Goal: Information Seeking & Learning: Find specific fact

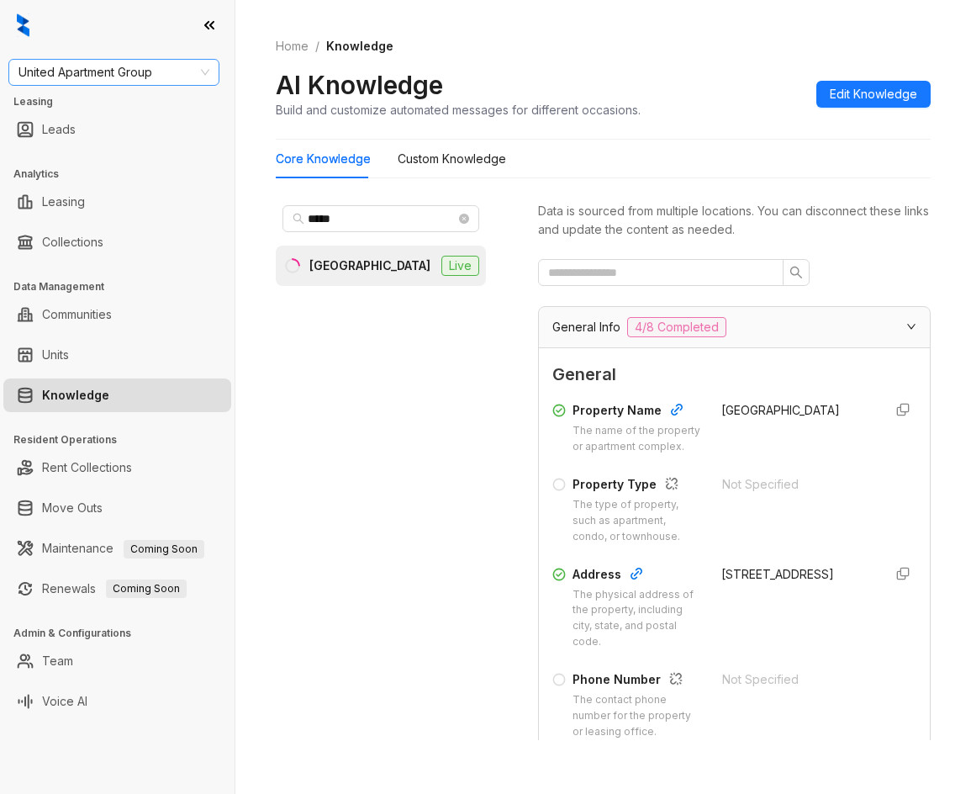
scroll to position [168, 0]
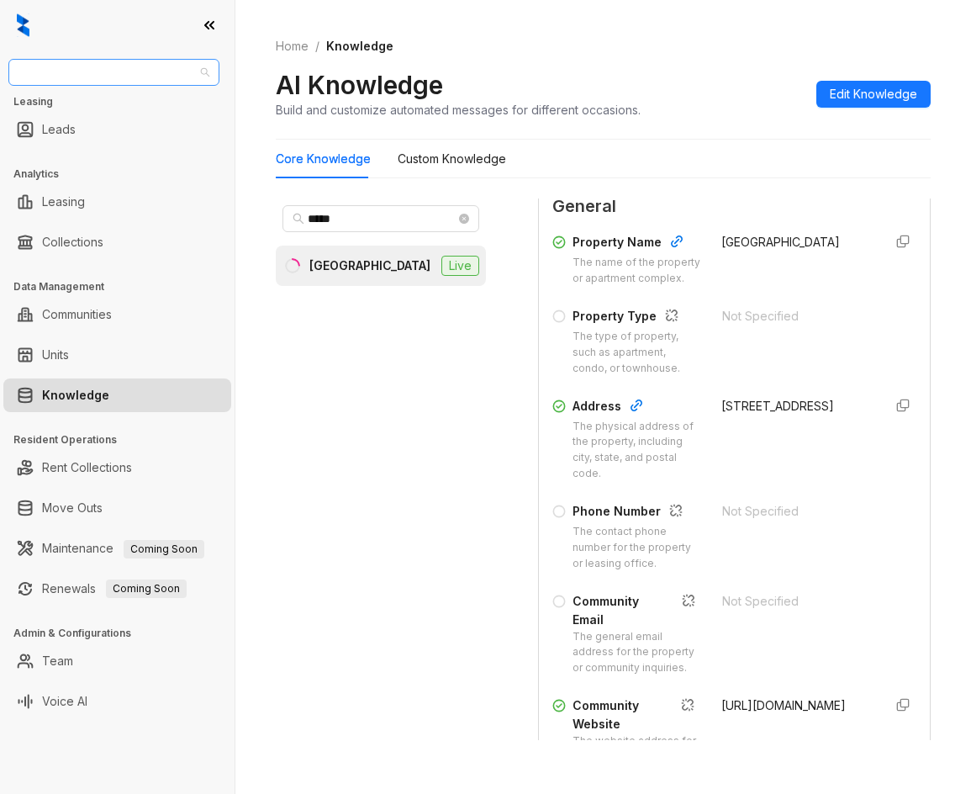
click at [159, 76] on span "United Apartment Group" at bounding box center [113, 72] width 191 height 25
type input "*******"
click at [174, 128] on div "Raintree Partners" at bounding box center [114, 133] width 184 height 18
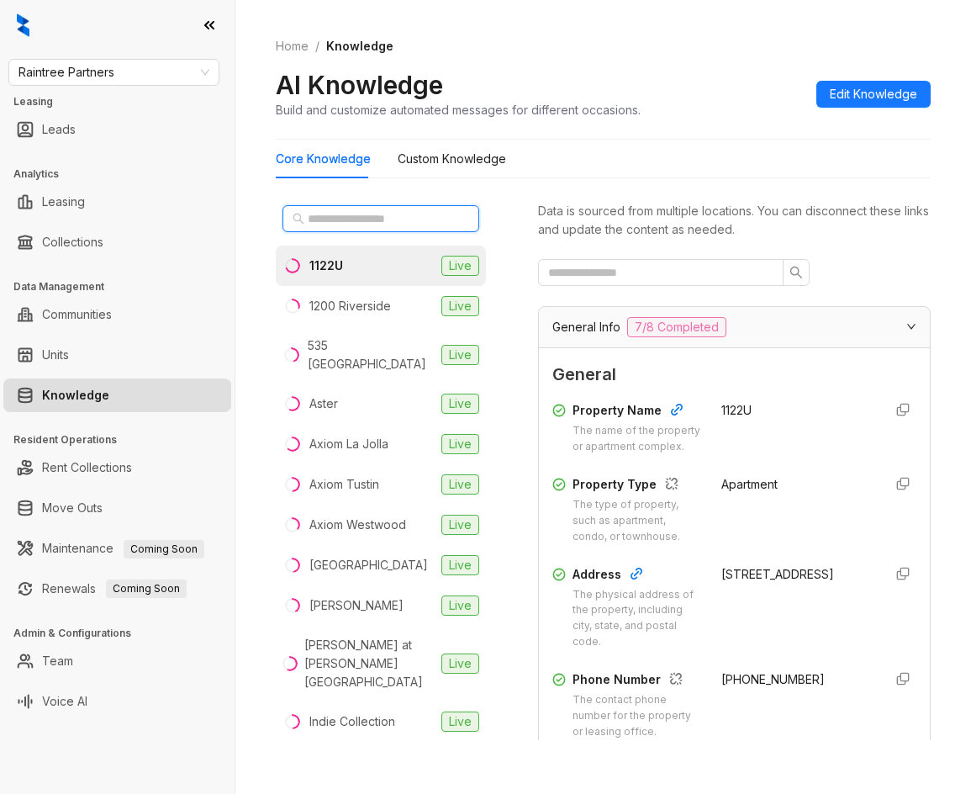
click at [374, 224] on input "text" at bounding box center [382, 218] width 148 height 18
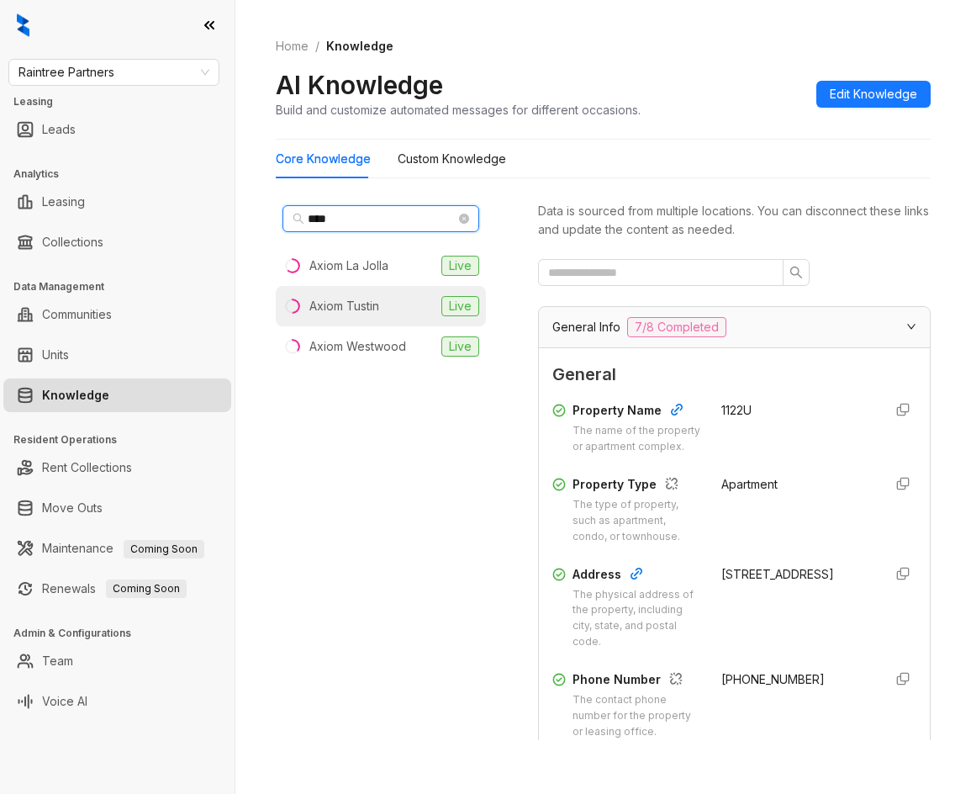
type input "****"
click at [398, 298] on li "Axiom Tustin Live" at bounding box center [381, 306] width 210 height 40
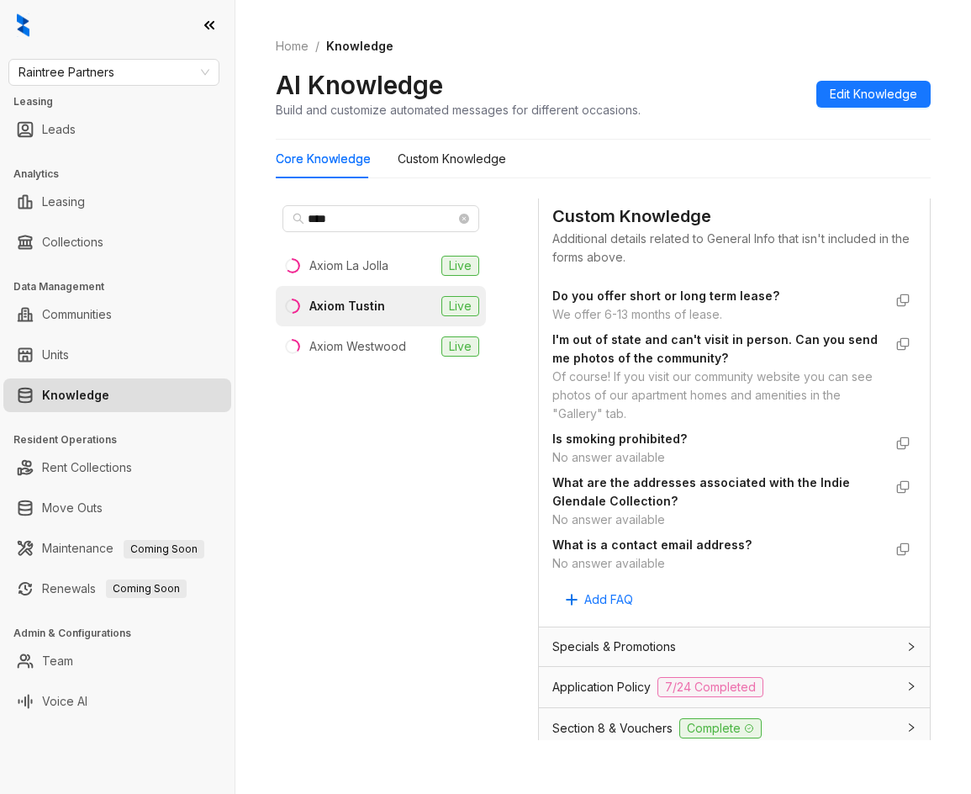
scroll to position [1429, 0]
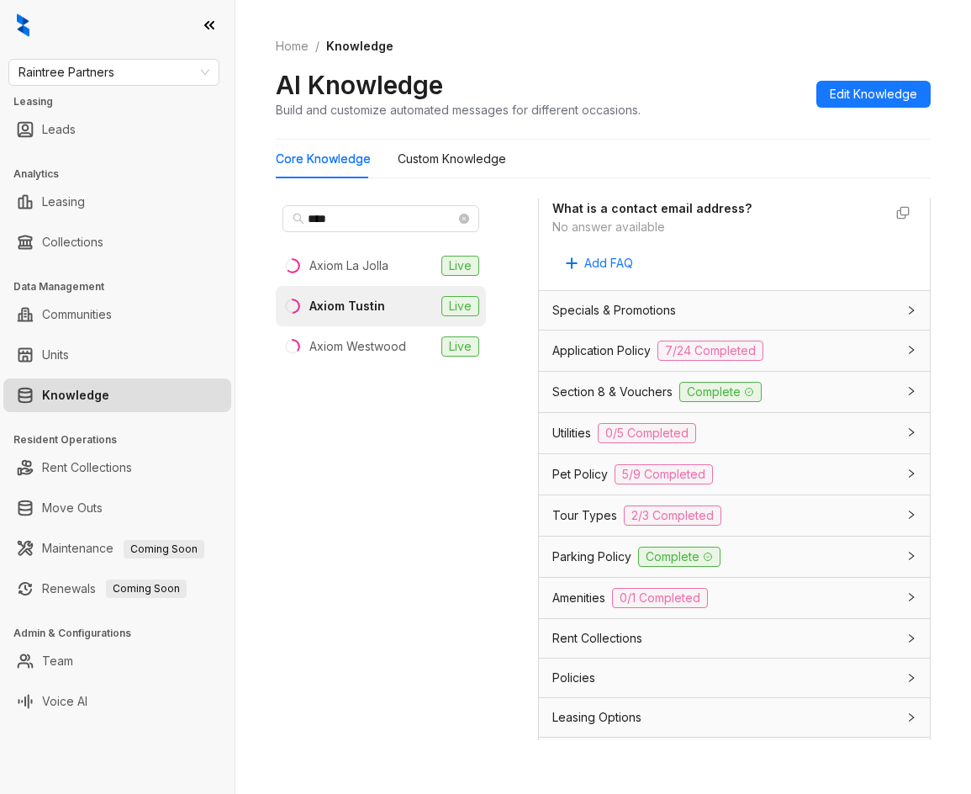
click at [628, 360] on span "Application Policy" at bounding box center [601, 350] width 98 height 18
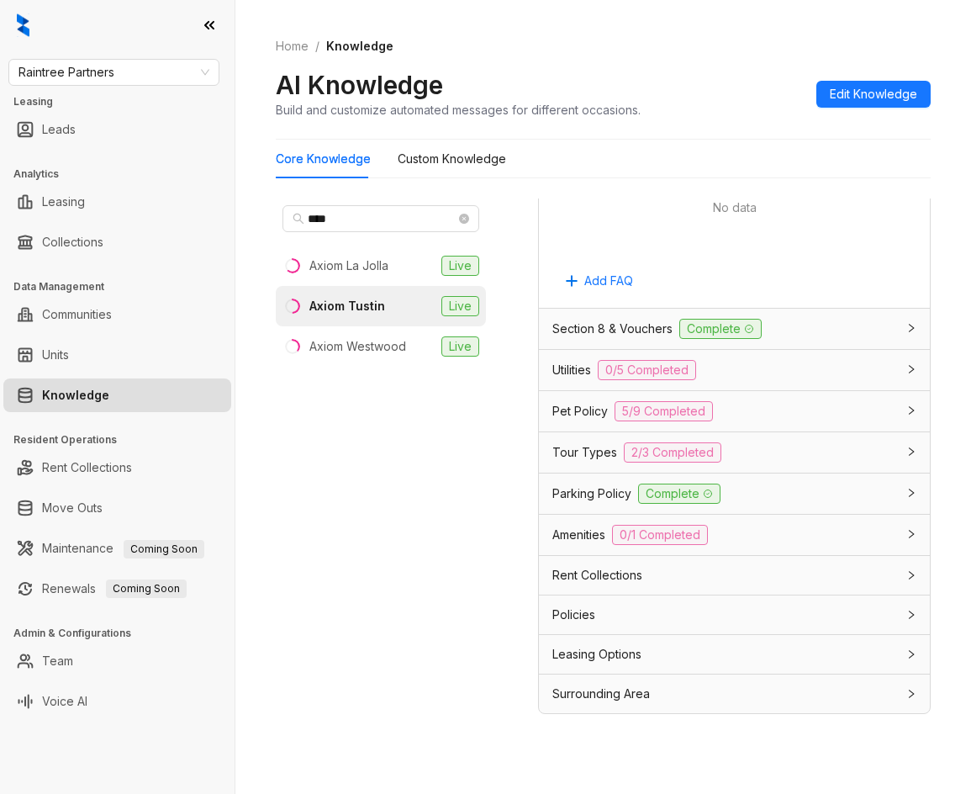
scroll to position [53, 0]
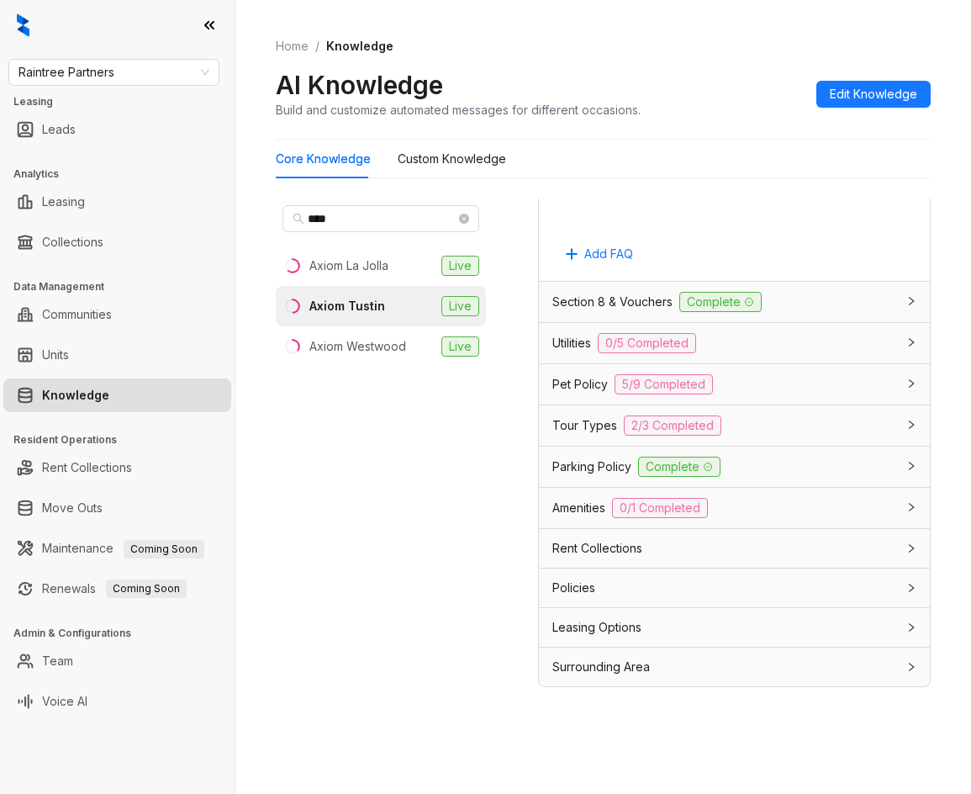
click at [717, 662] on div "Surrounding Area" at bounding box center [724, 666] width 344 height 18
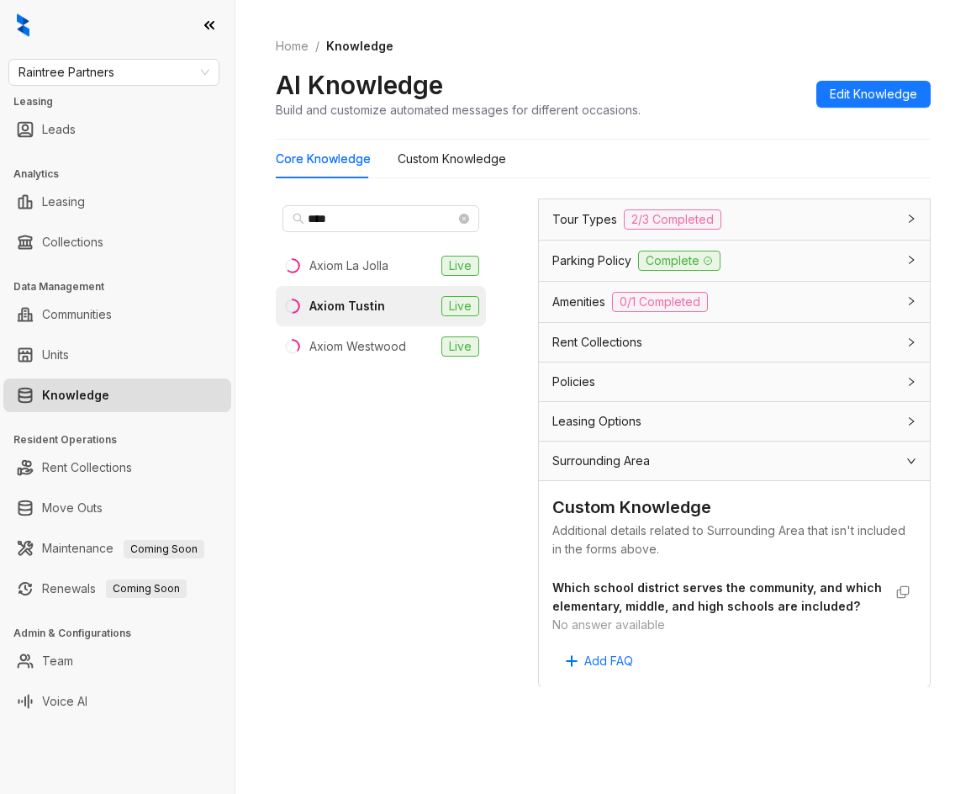
scroll to position [4309, 0]
click at [667, 450] on div "Surrounding Area" at bounding box center [724, 459] width 344 height 18
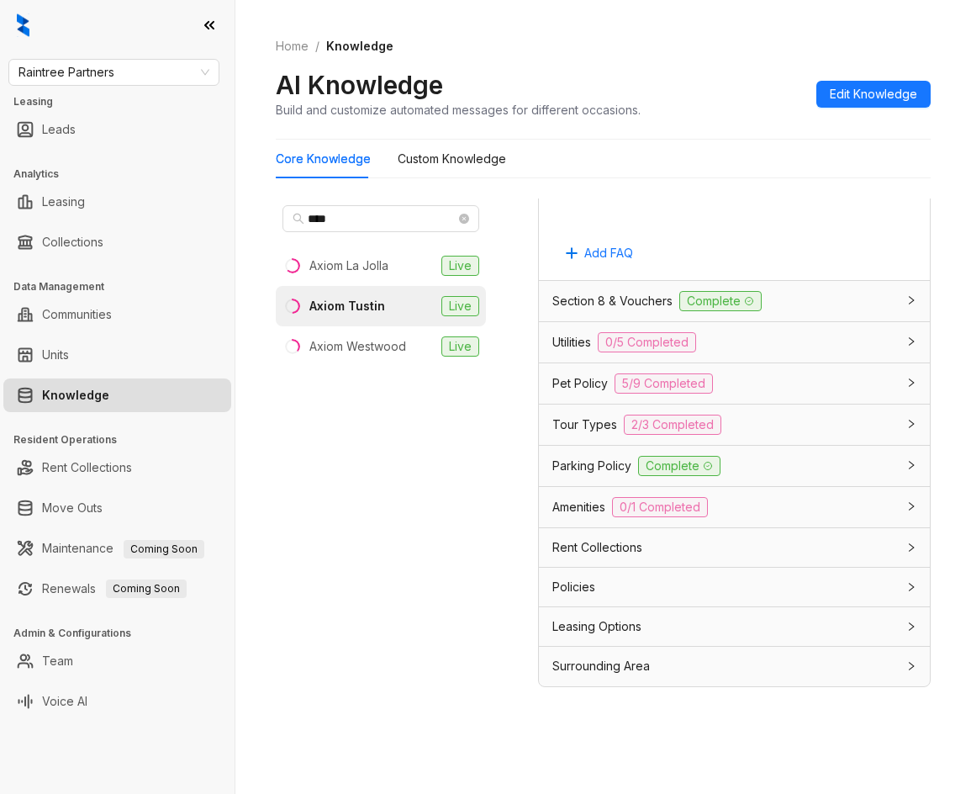
scroll to position [4084, 0]
click at [672, 620] on div "Leasing Options" at bounding box center [724, 627] width 344 height 18
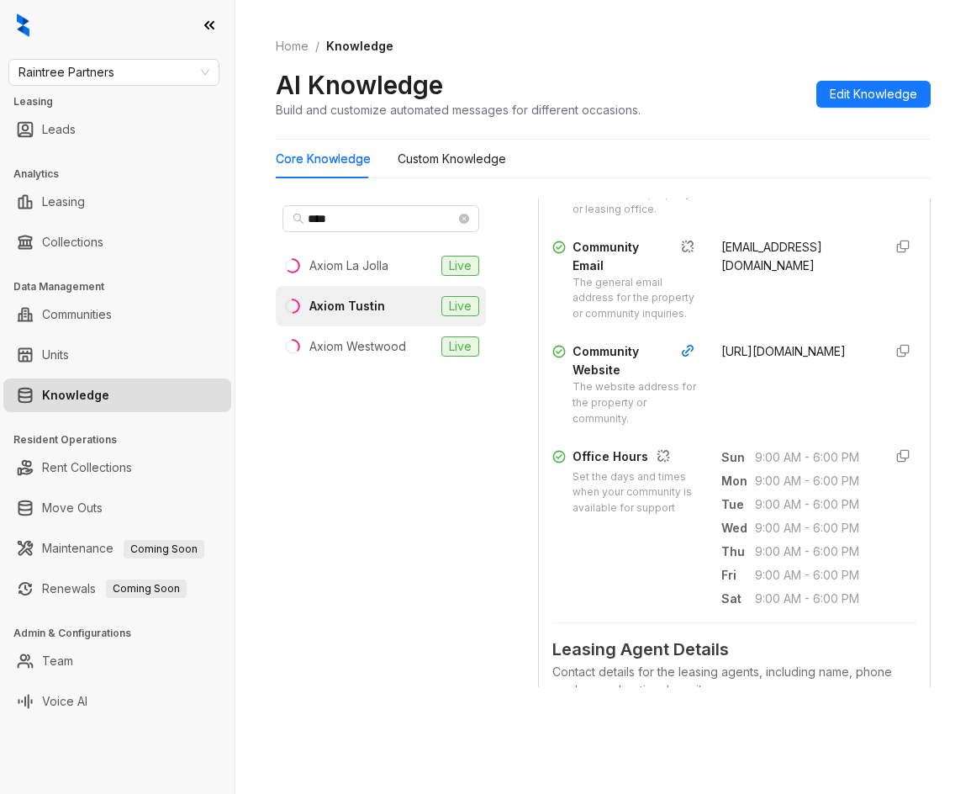
scroll to position [0, 0]
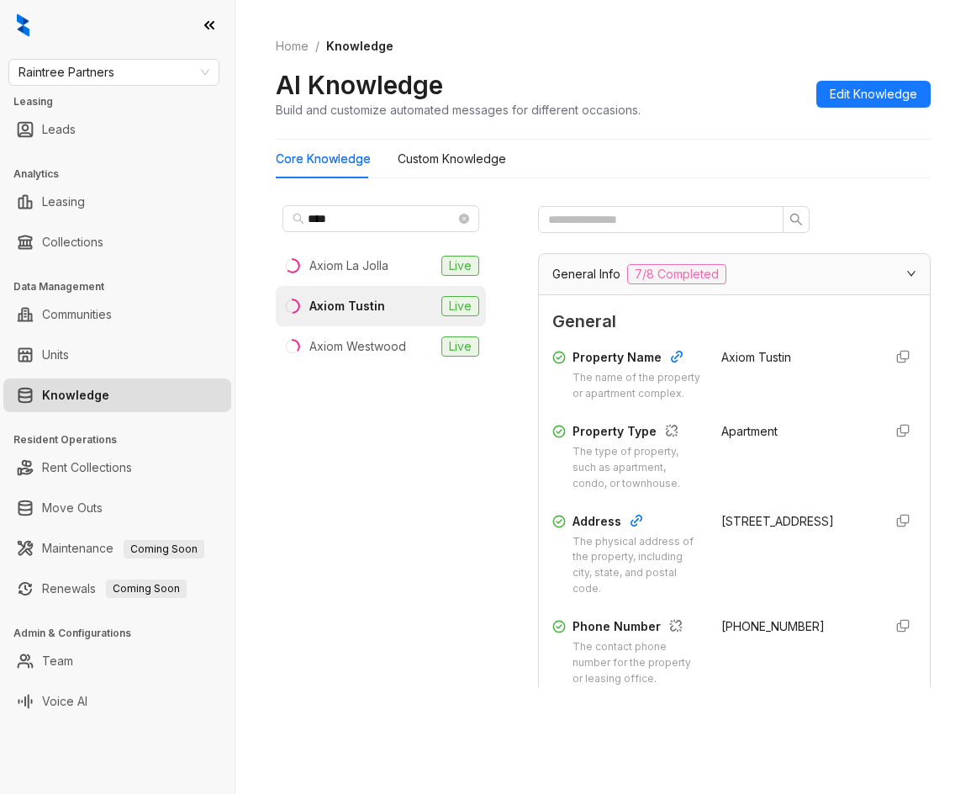
click at [598, 205] on div "Data is sourced from multiple locations. You can disconnect these links and upd…" at bounding box center [734, 415] width 393 height 541
click at [605, 223] on input "text" at bounding box center [654, 219] width 212 height 18
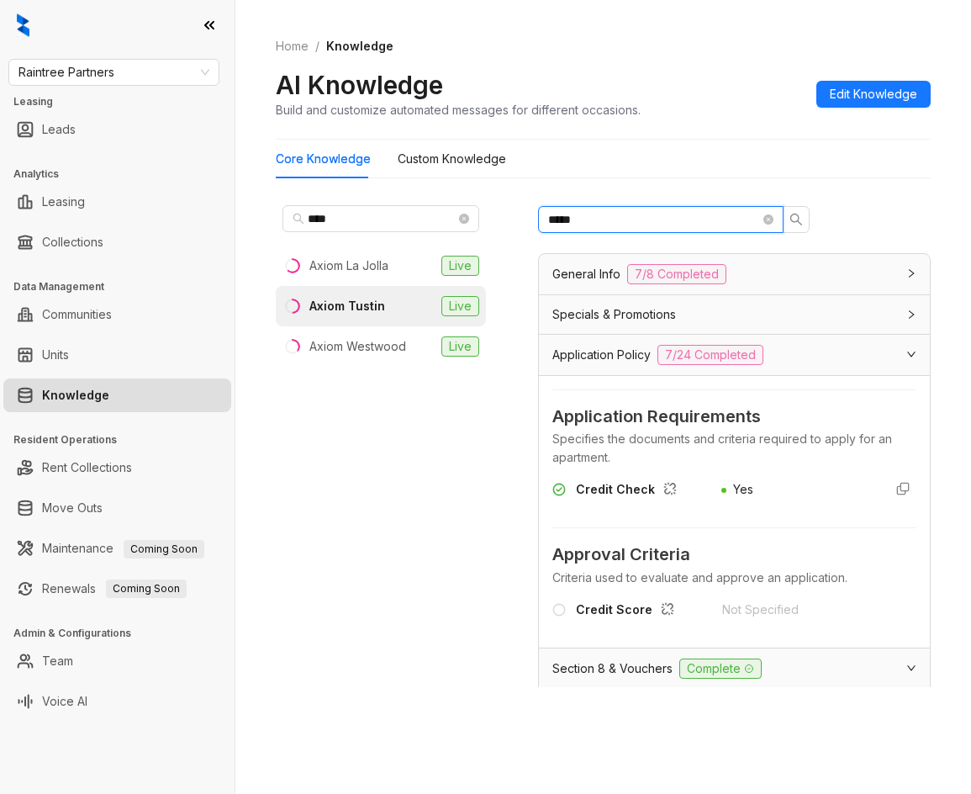
type input "******"
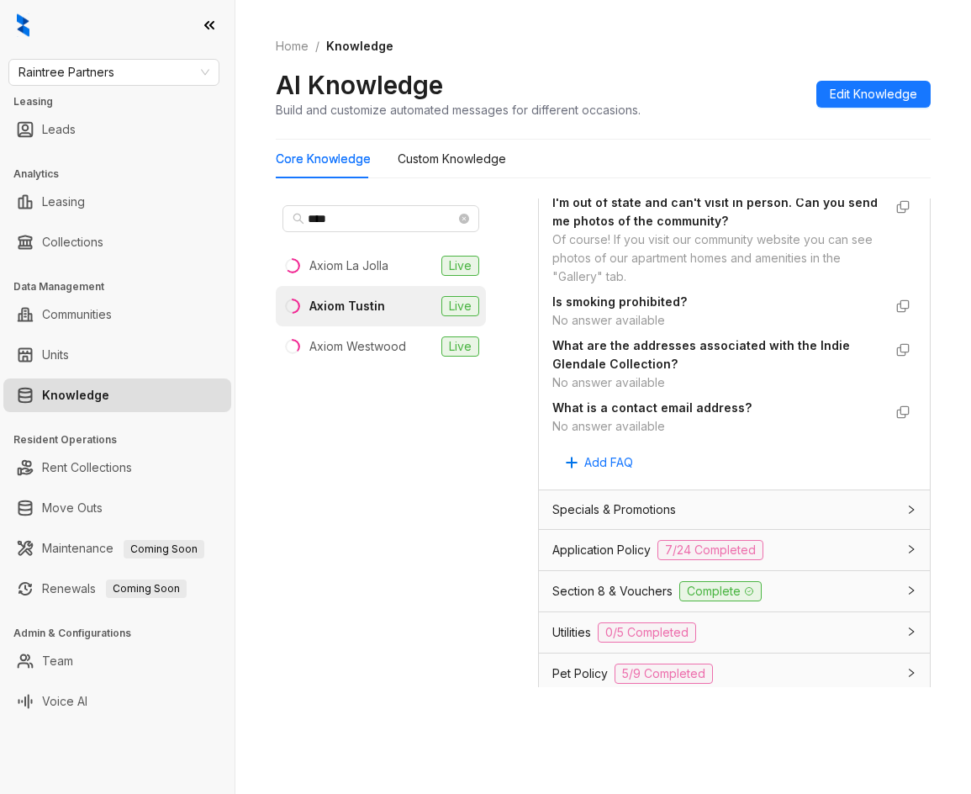
scroll to position [1513, 0]
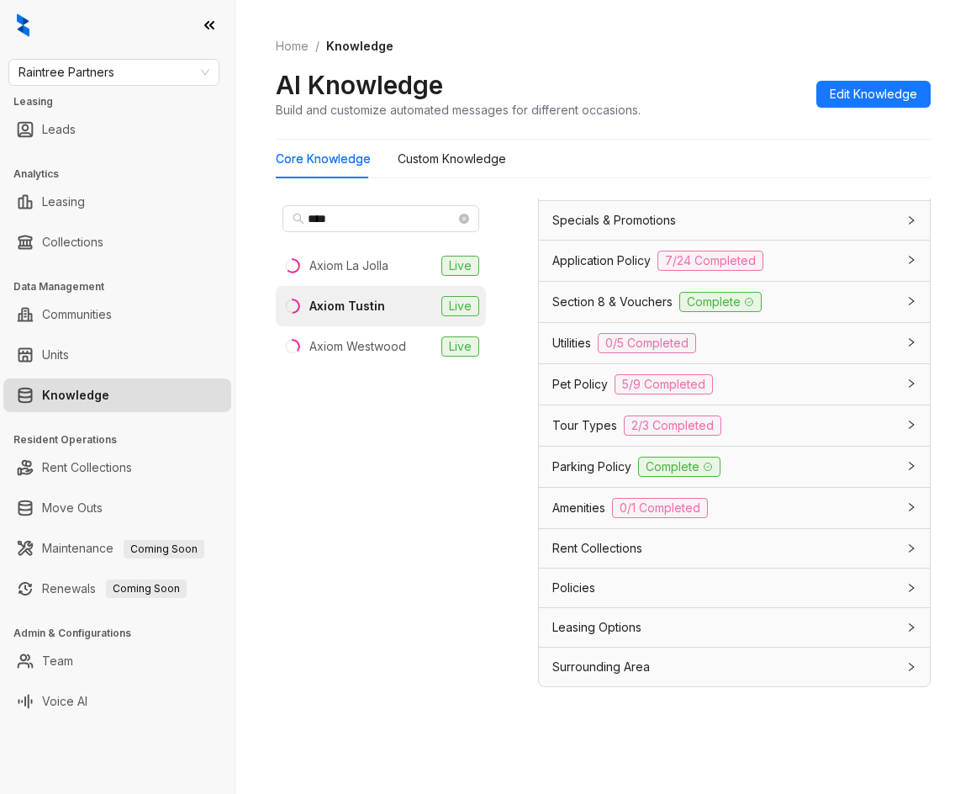
click at [604, 230] on span "Specials & Promotions" at bounding box center [614, 220] width 124 height 18
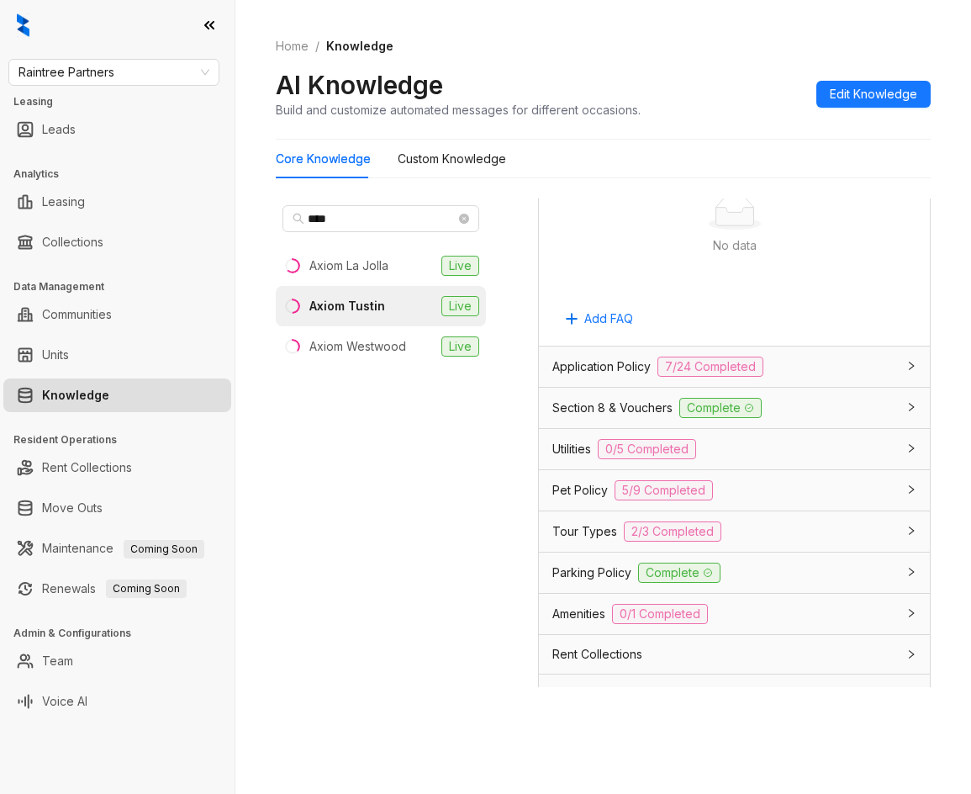
scroll to position [2222, 0]
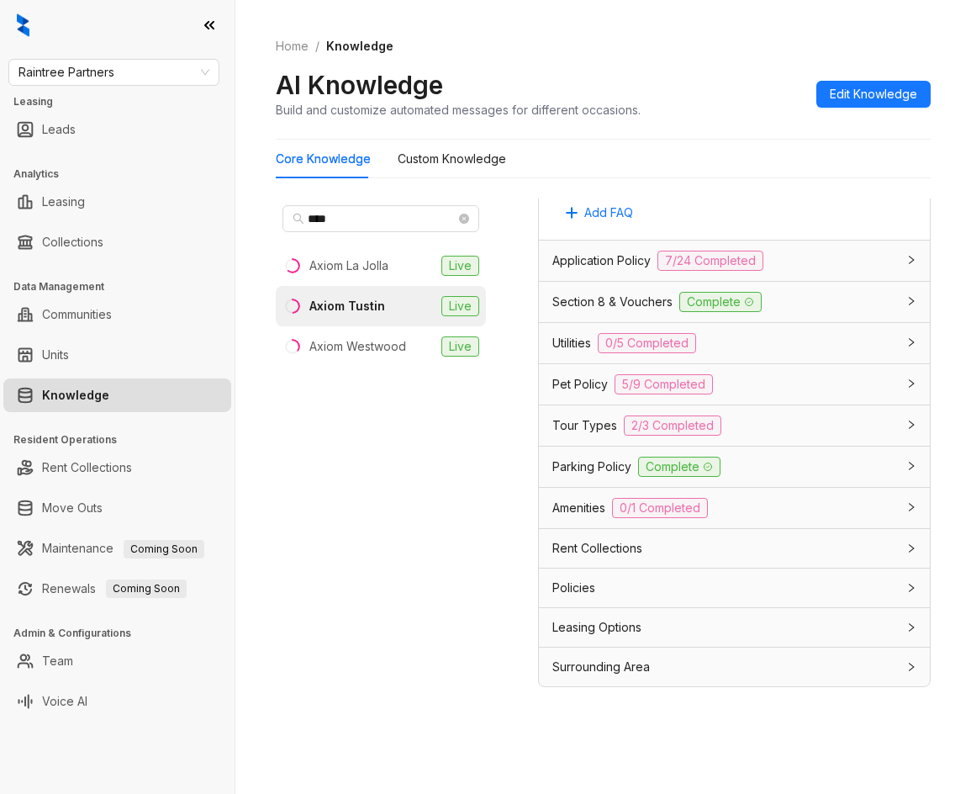
click at [595, 319] on div "Section 8 & Vouchers Complete" at bounding box center [734, 302] width 391 height 40
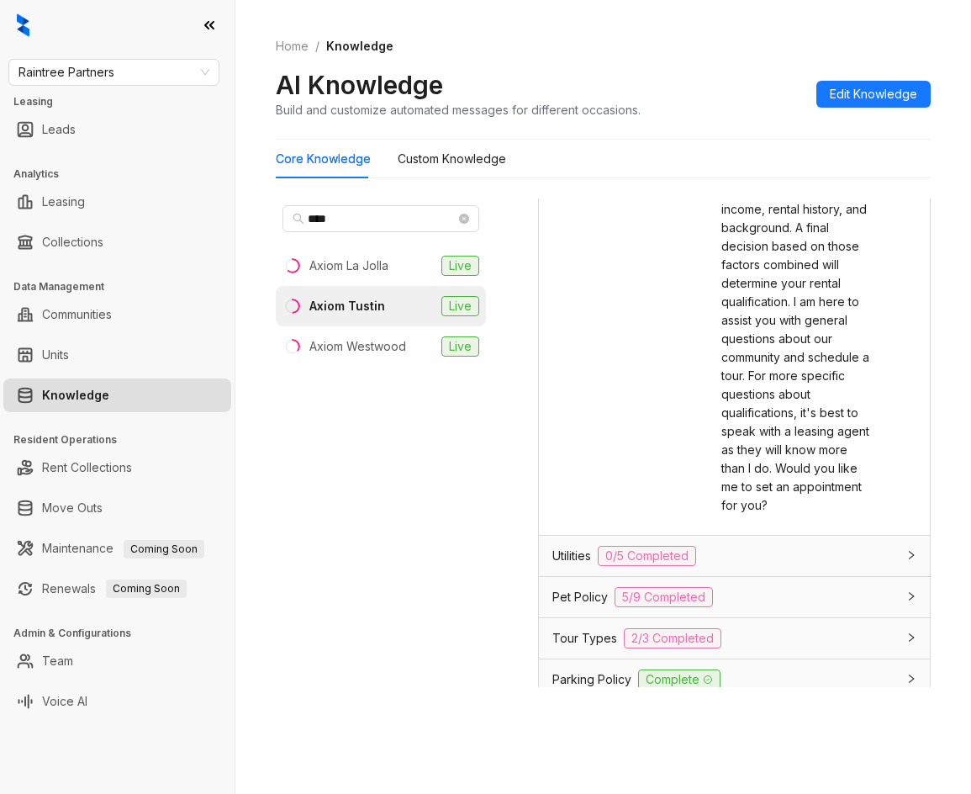
scroll to position [2474, 0]
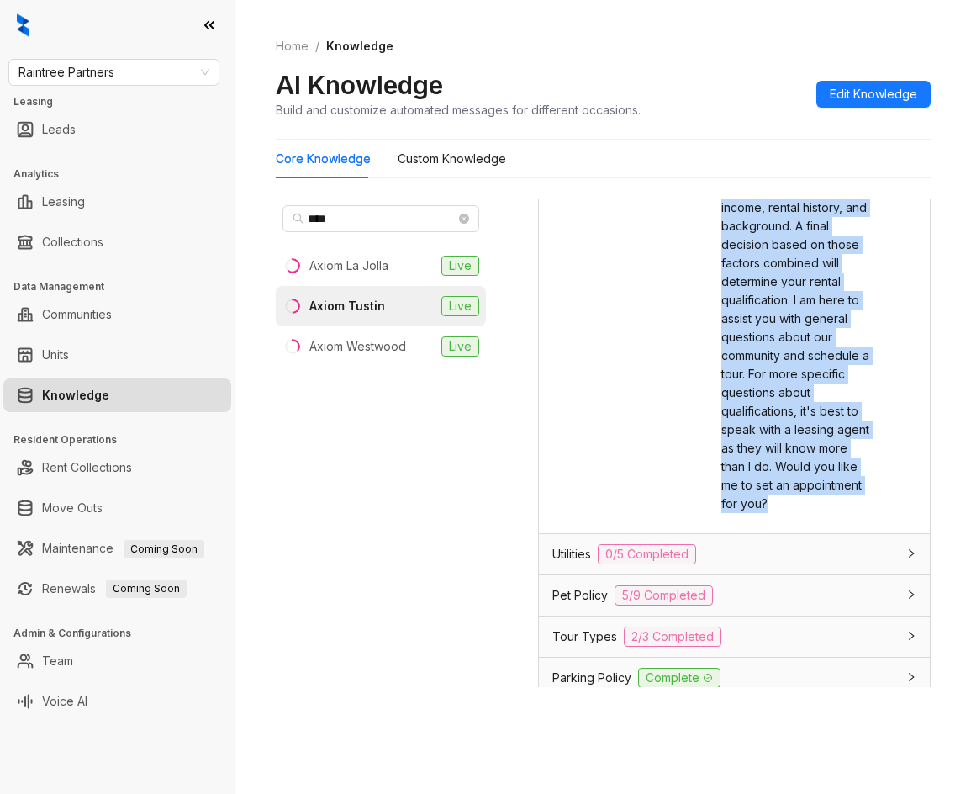
drag, startPoint x: 704, startPoint y: 268, endPoint x: 796, endPoint y: 668, distance: 410.5
click at [796, 513] on div "Kelsey Response The response Kelsey should give about Section 8 and vouchers Ou…" at bounding box center [734, 309] width 364 height 407
copy span "Our approval process takes into account a number of different factors. Some of …"
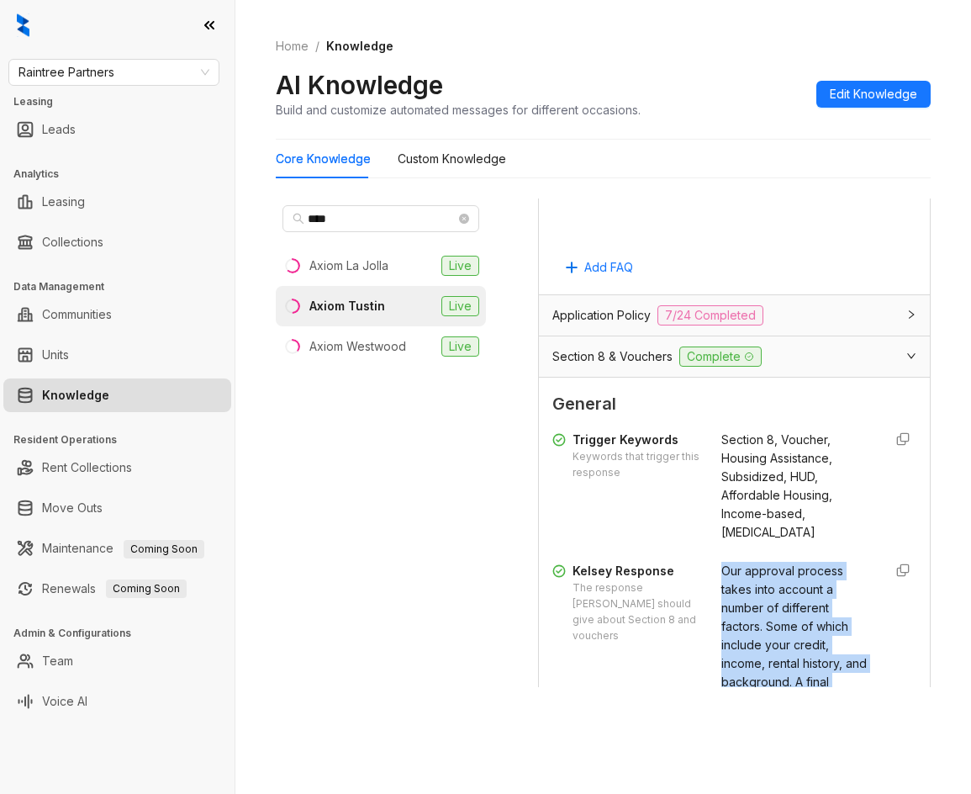
scroll to position [2102, 0]
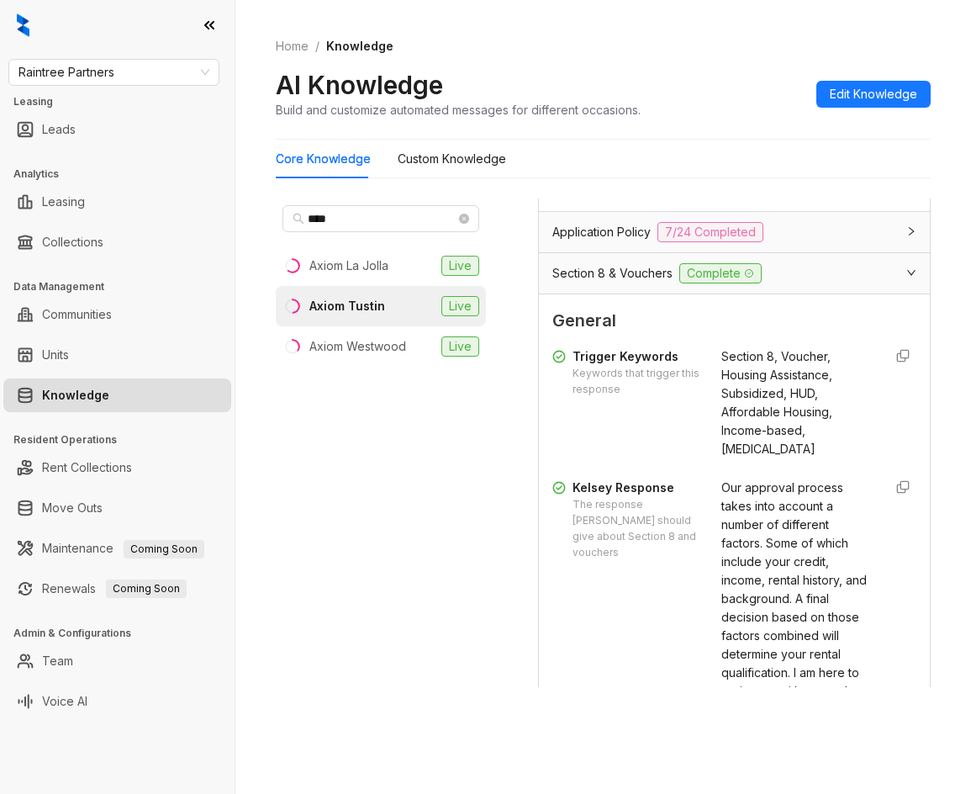
click at [602, 241] on span "Application Policy" at bounding box center [601, 232] width 98 height 18
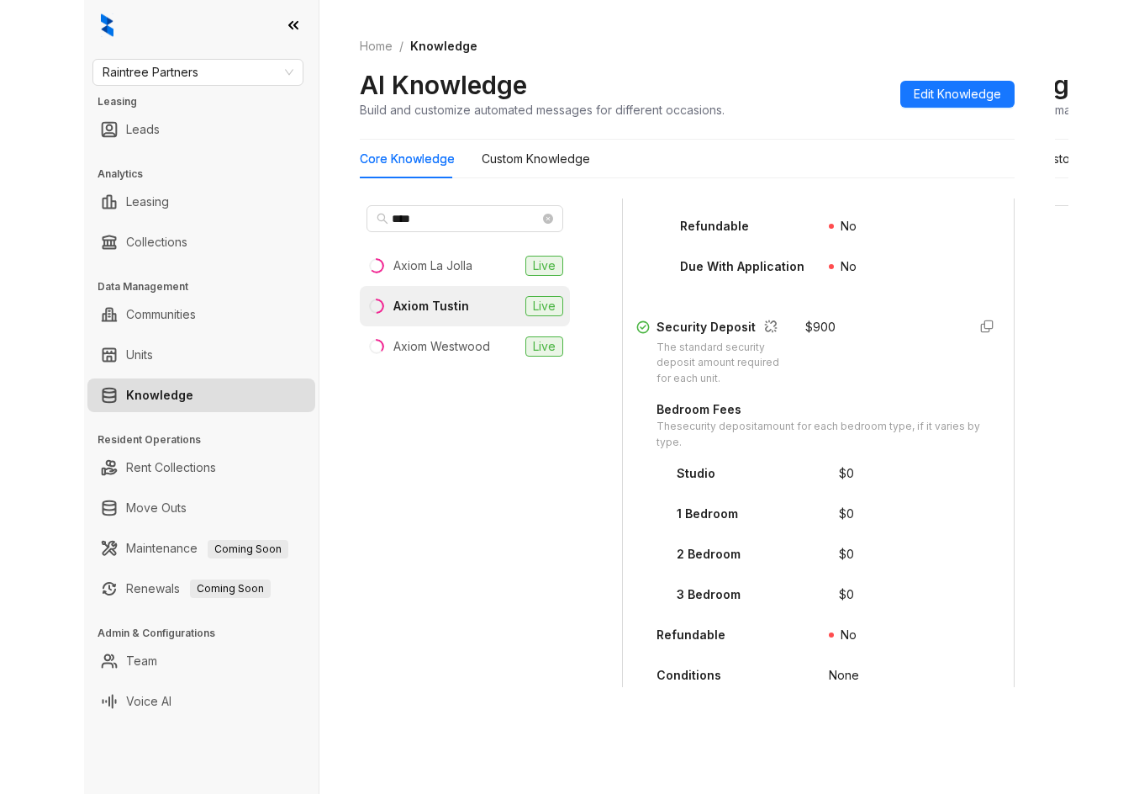
scroll to position [3110, 0]
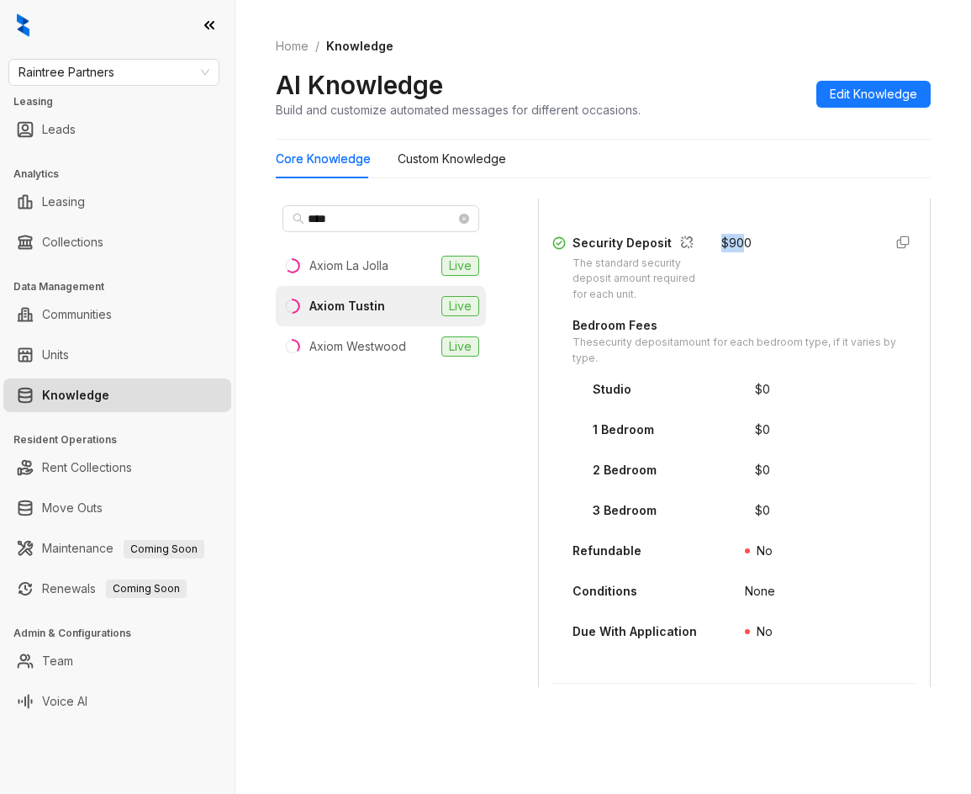
drag, startPoint x: 709, startPoint y: 435, endPoint x: 728, endPoint y: 434, distance: 19.4
click at [728, 252] on div "$ 900" at bounding box center [736, 243] width 30 height 18
click at [0, 309] on html "Raintree Partners Leasing Leads Analytics Leasing Collections Data Management C…" at bounding box center [485, 397] width 971 height 794
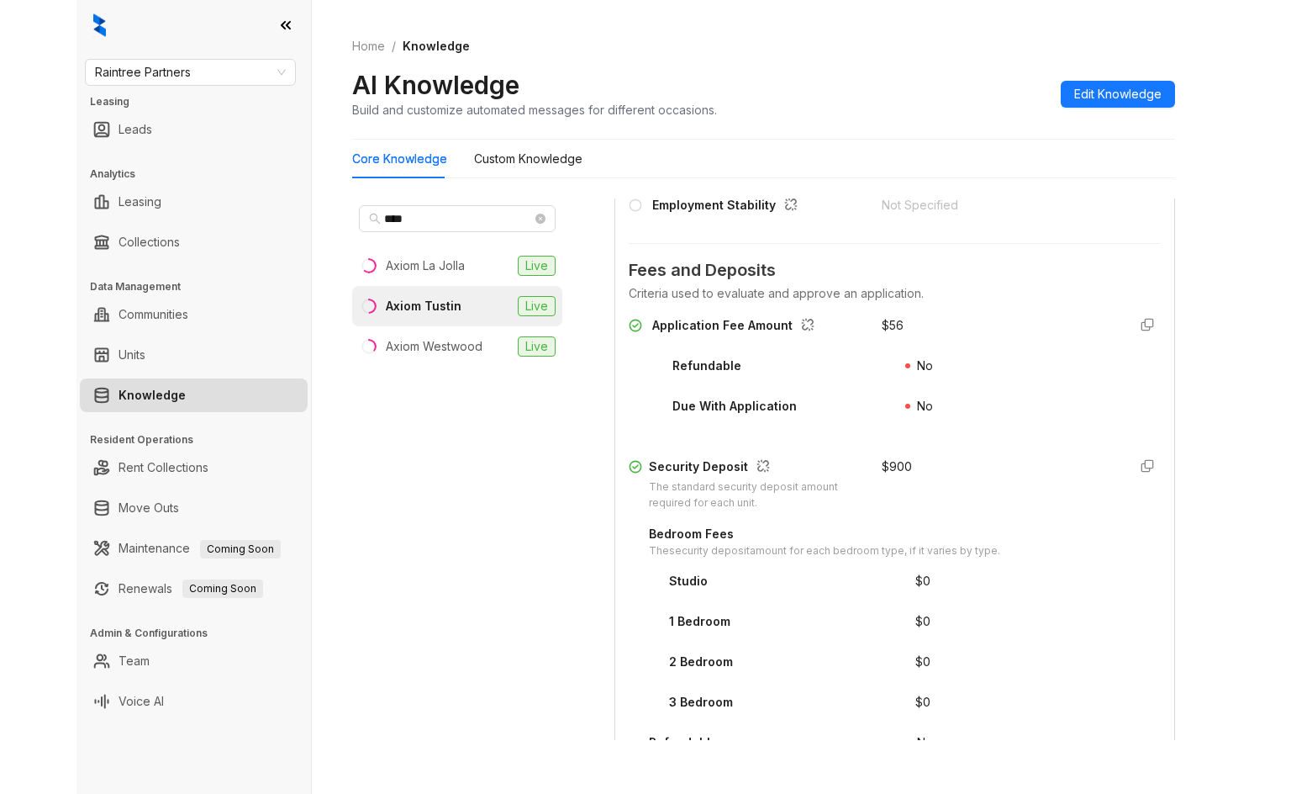
scroll to position [2467, 0]
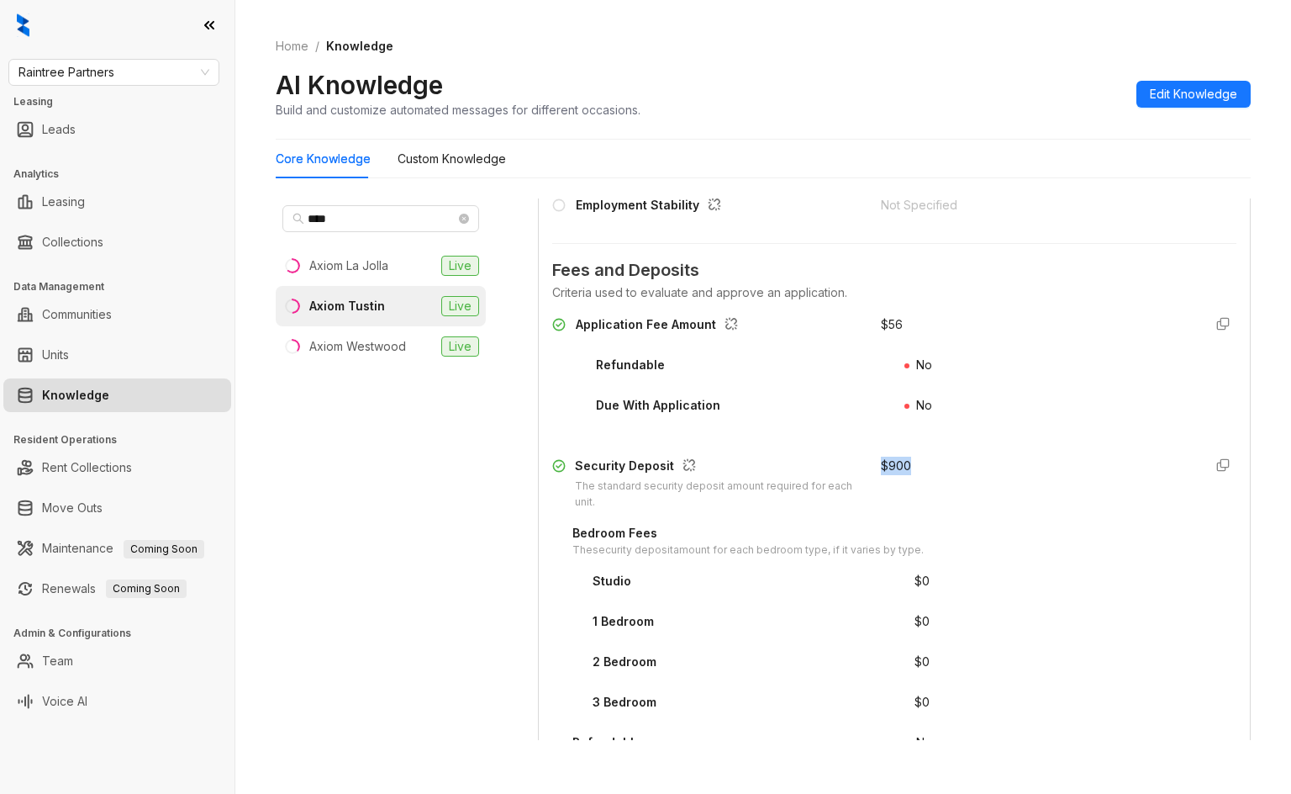
drag, startPoint x: 861, startPoint y: 461, endPoint x: 921, endPoint y: 459, distance: 60.6
click at [921, 459] on div "Security Deposit The standard security deposit amount required for each unit. $…" at bounding box center [894, 483] width 684 height 54
copy div "$ 900"
